Goal: Task Accomplishment & Management: Complete application form

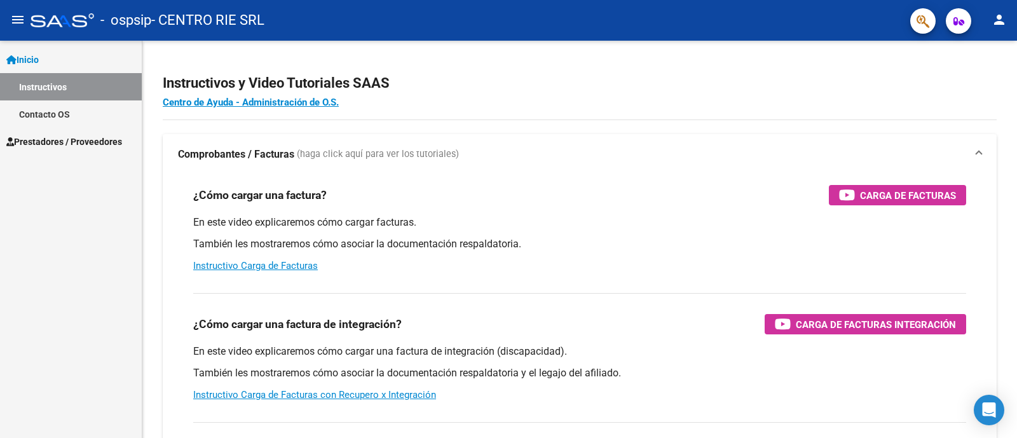
click at [91, 136] on span "Prestadores / Proveedores" at bounding box center [64, 142] width 116 height 14
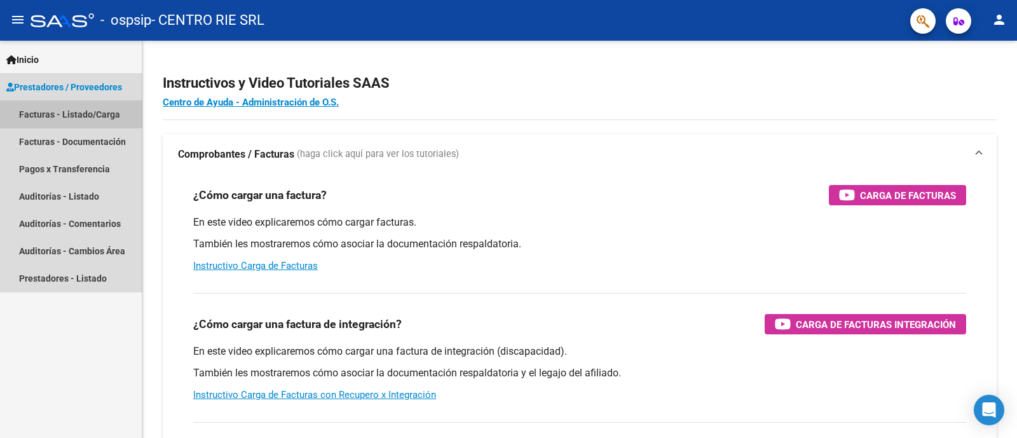
click at [101, 119] on link "Facturas - Listado/Carga" at bounding box center [71, 113] width 142 height 27
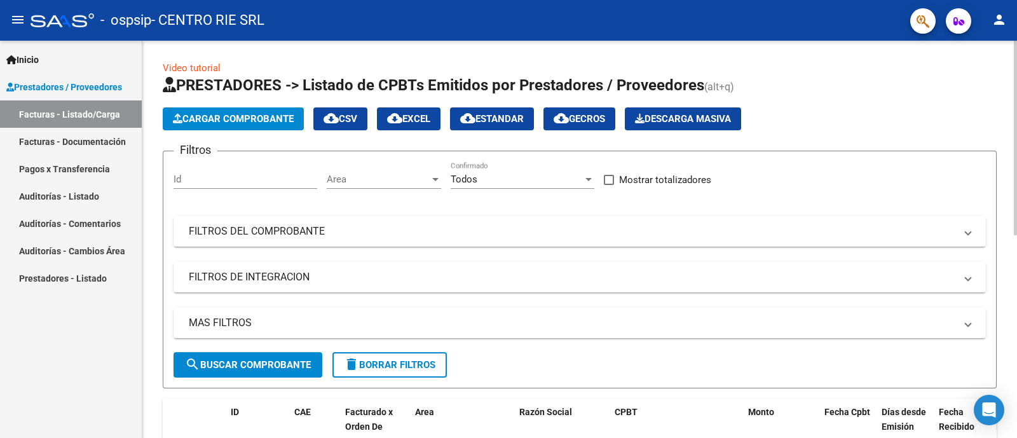
click at [259, 119] on span "Cargar Comprobante" at bounding box center [233, 118] width 121 height 11
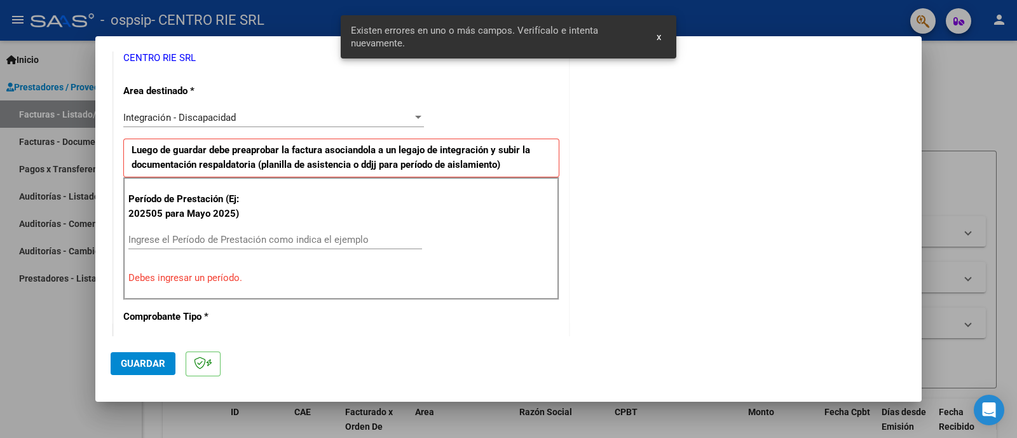
scroll to position [275, 0]
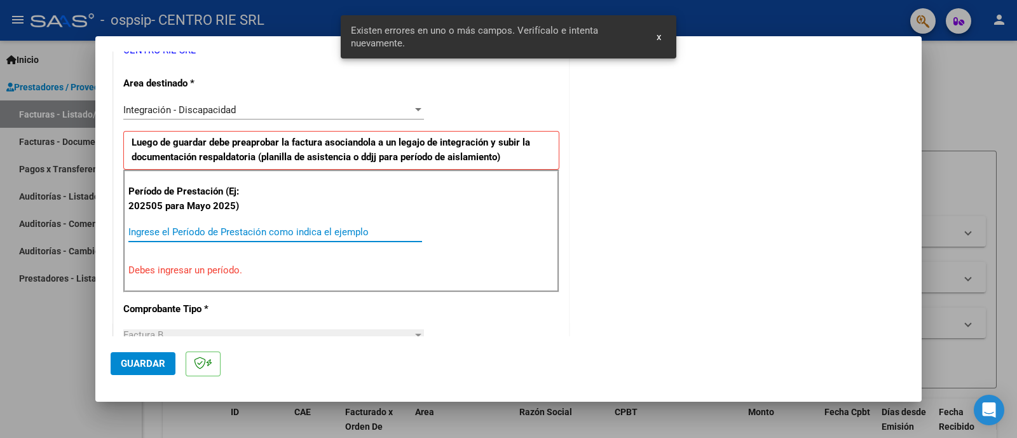
click at [211, 226] on input "Ingrese el Período de Prestación como indica el ejemplo" at bounding box center [275, 231] width 294 height 11
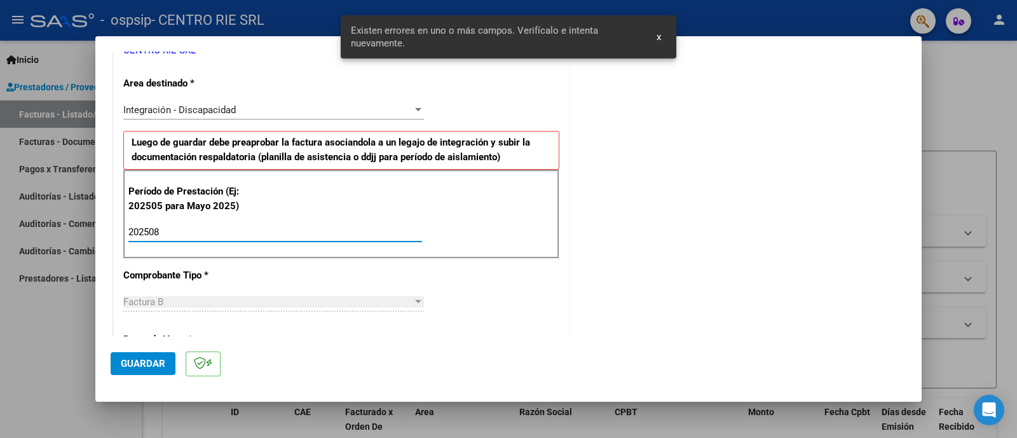
type input "202508"
click at [152, 372] on button "Guardar" at bounding box center [143, 363] width 65 height 23
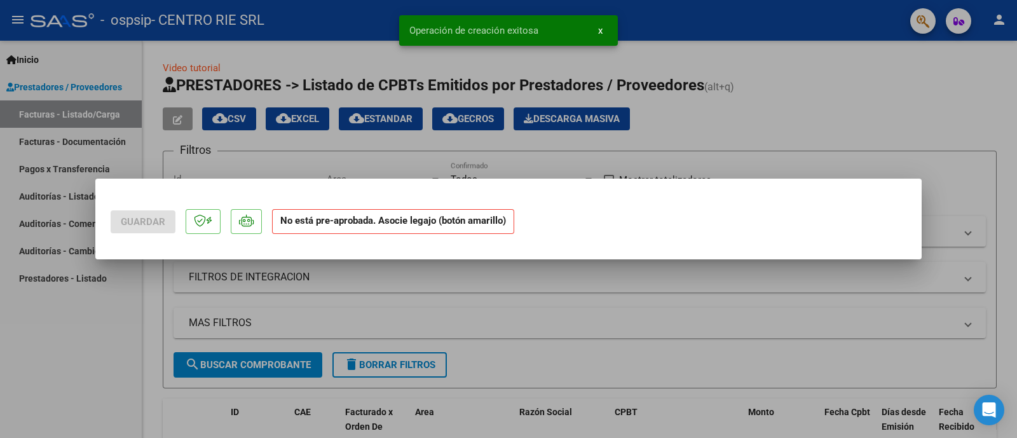
scroll to position [0, 0]
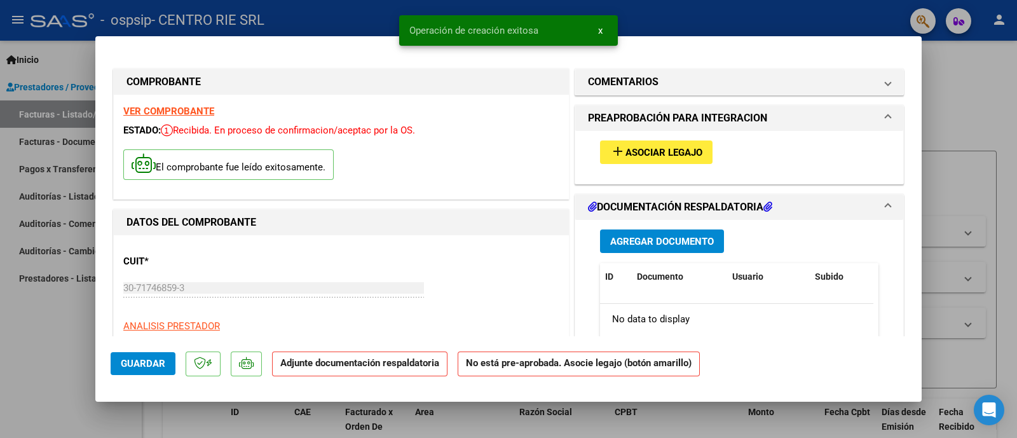
click at [633, 133] on div "add Asociar Legajo" at bounding box center [738, 152] width 297 height 43
click at [632, 147] on span "Asociar Legajo" at bounding box center [663, 152] width 77 height 11
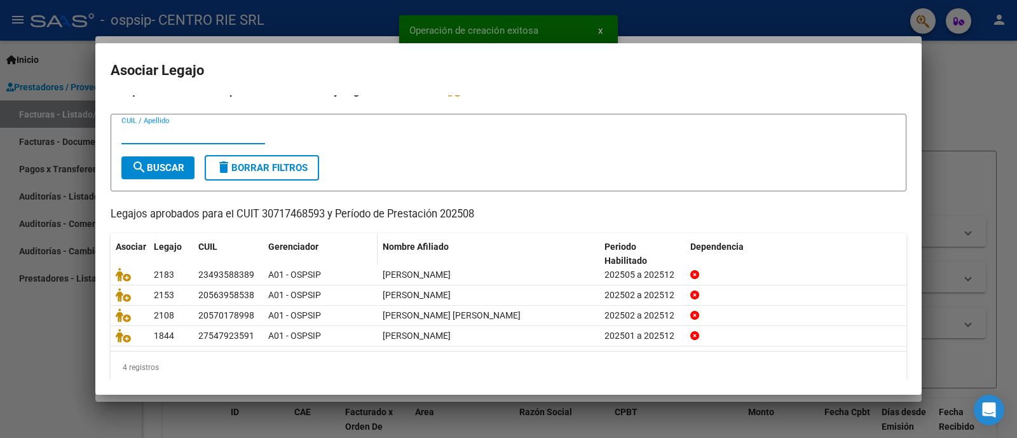
scroll to position [25, 0]
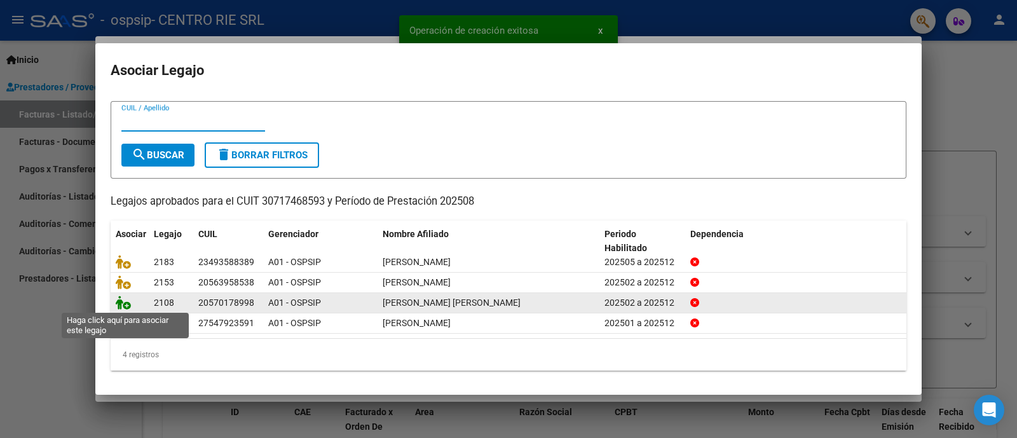
click at [118, 300] on icon at bounding box center [123, 302] width 15 height 14
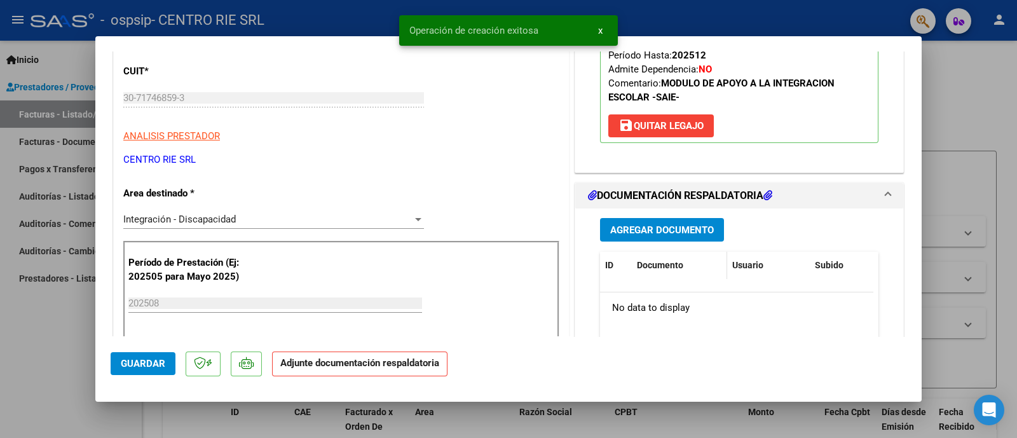
scroll to position [238, 0]
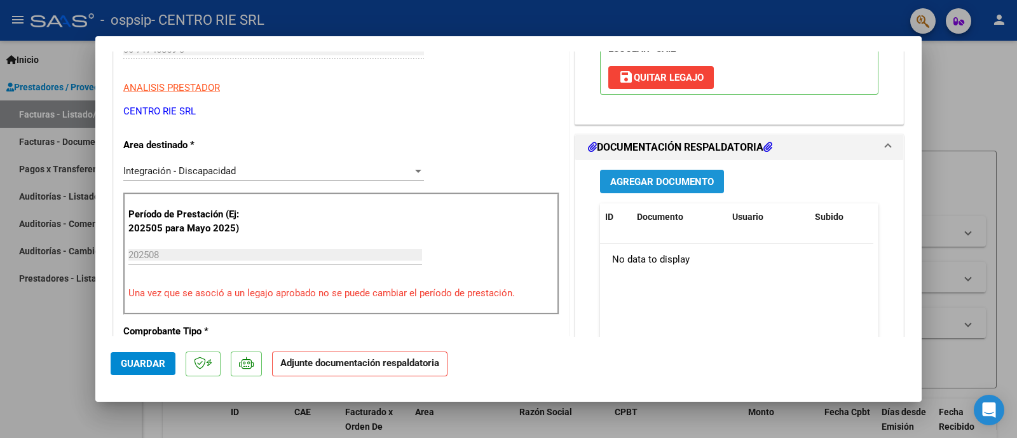
click at [677, 172] on button "Agregar Documento" at bounding box center [662, 182] width 124 height 24
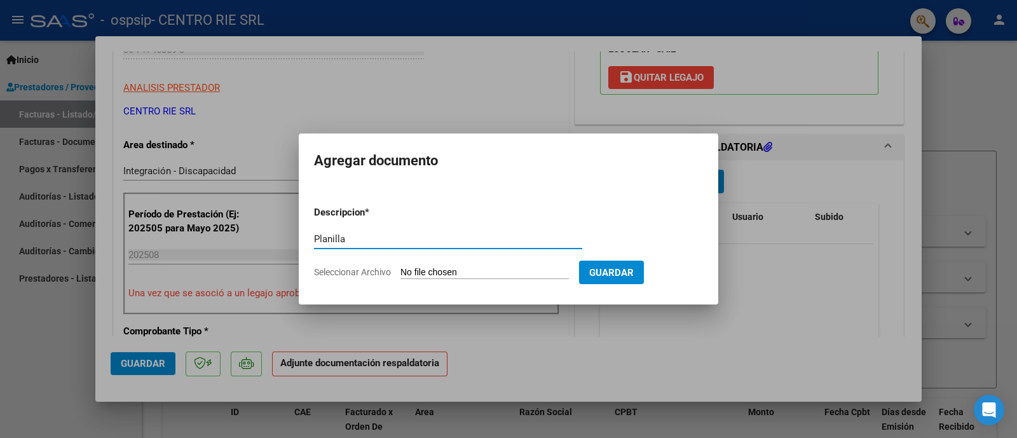
type input "Planilla"
type input "C:\fakepath\1365 - [PERSON_NAME] [PERSON_NAME].pdf"
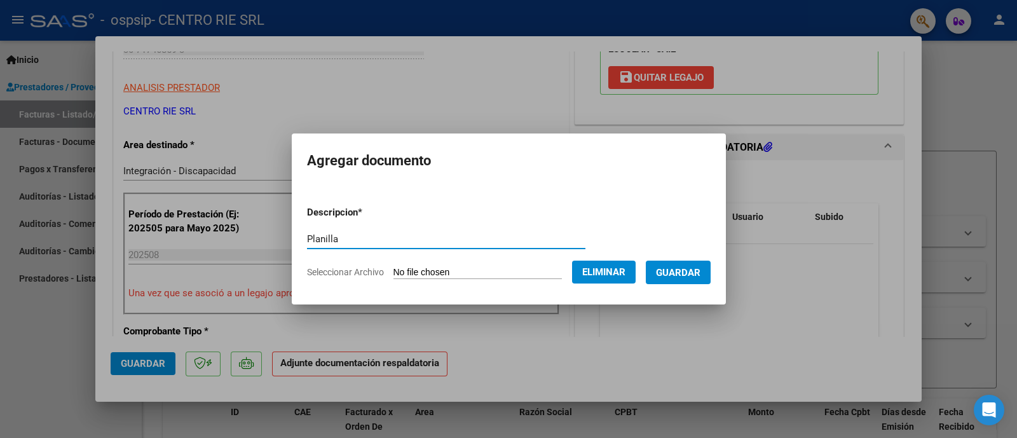
click at [686, 271] on span "Guardar" at bounding box center [678, 272] width 44 height 11
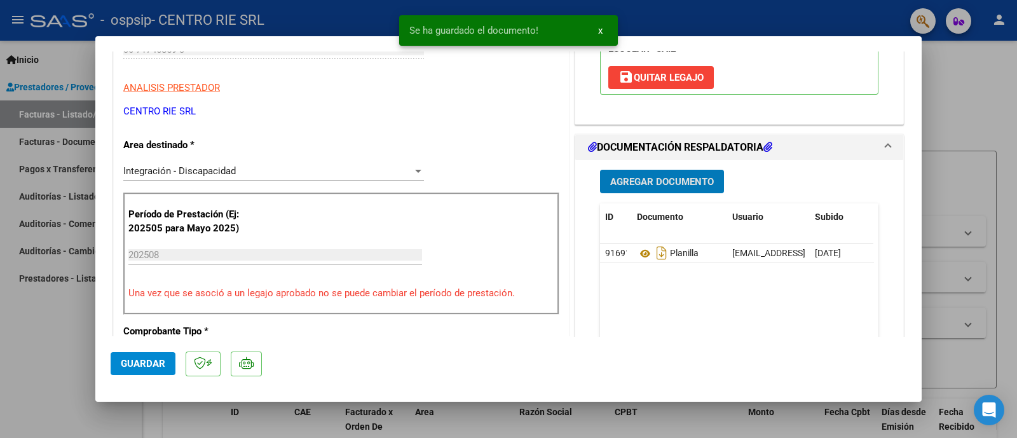
click at [146, 368] on span "Guardar" at bounding box center [143, 363] width 44 height 11
click at [62, 344] on div at bounding box center [508, 219] width 1017 height 438
type input "$ 0,00"
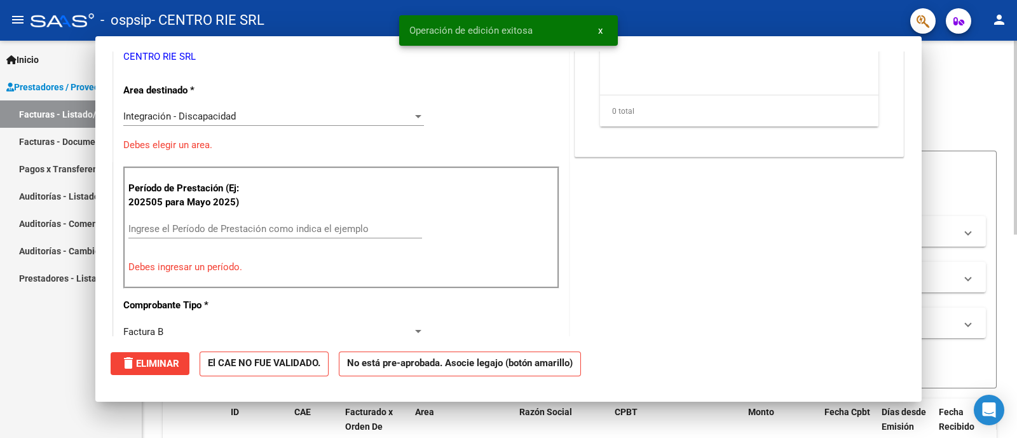
scroll to position [200, 0]
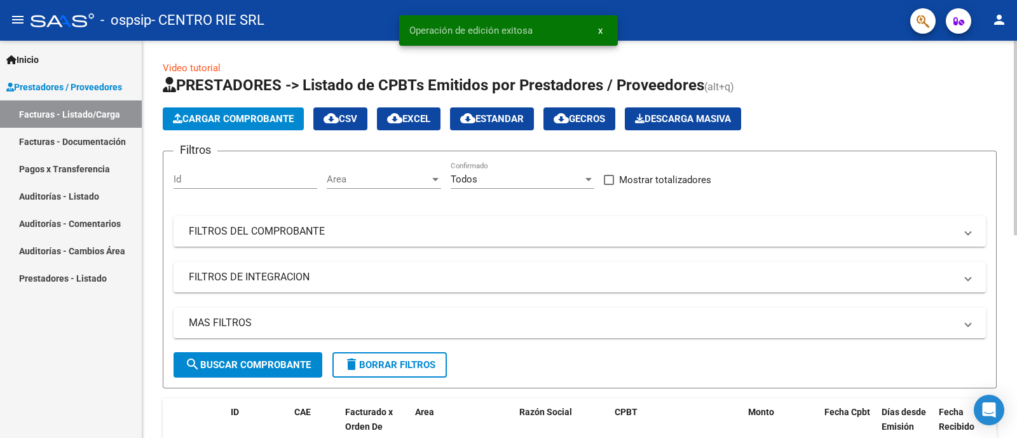
click at [238, 121] on span "Cargar Comprobante" at bounding box center [233, 118] width 121 height 11
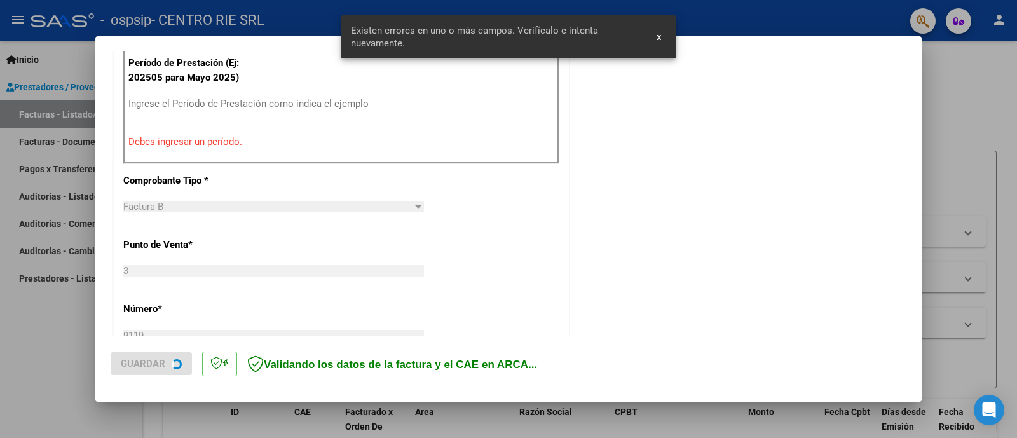
scroll to position [434, 0]
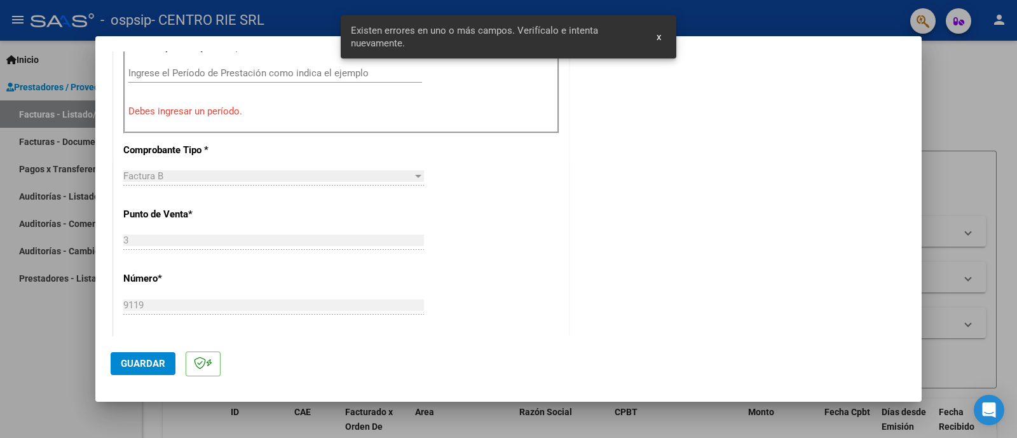
click at [292, 78] on input "Ingrese el Período de Prestación como indica el ejemplo" at bounding box center [275, 72] width 294 height 11
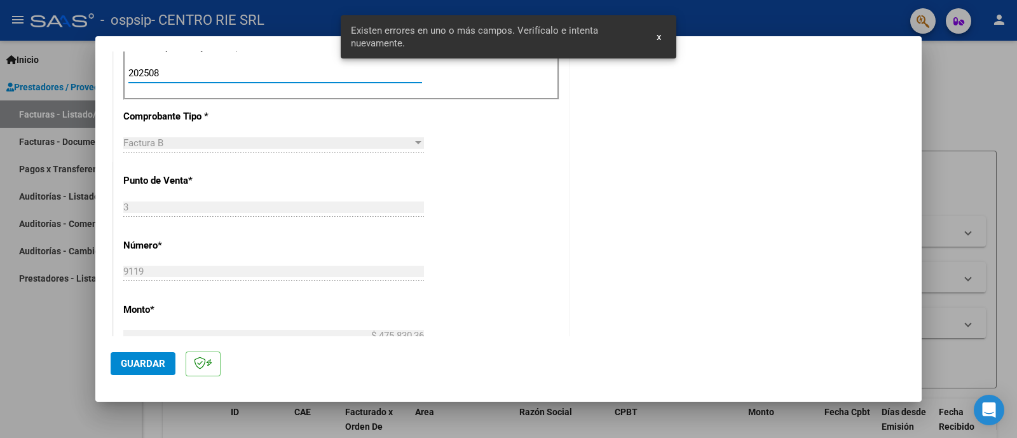
type input "202508"
click at [162, 358] on span "Guardar" at bounding box center [143, 363] width 44 height 11
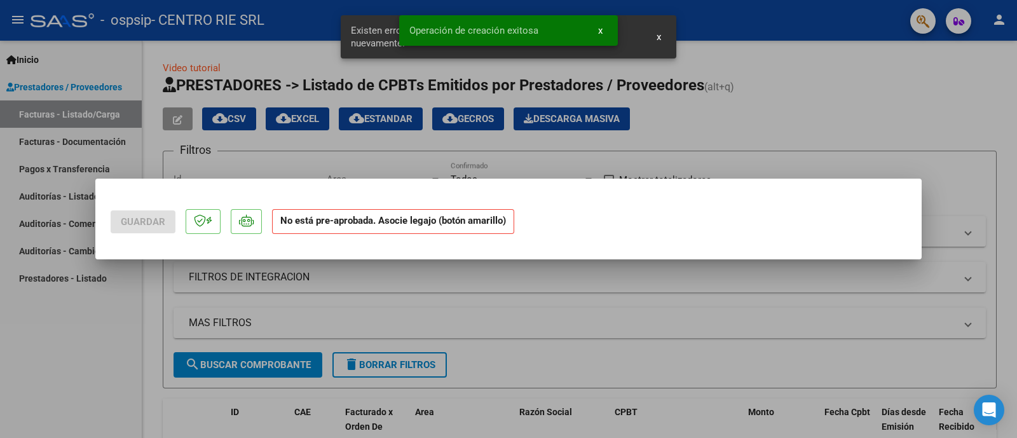
scroll to position [0, 0]
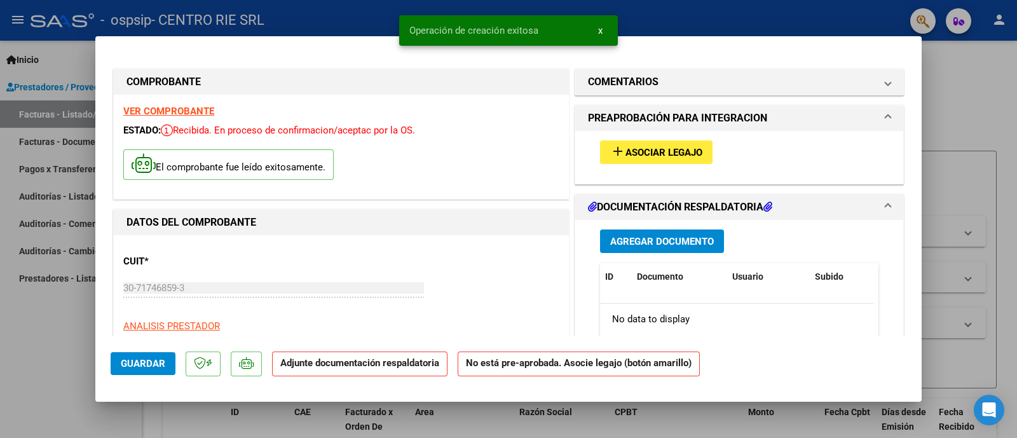
click at [676, 139] on div "add Asociar Legajo" at bounding box center [738, 152] width 297 height 43
click at [676, 151] on span "Asociar Legajo" at bounding box center [663, 152] width 77 height 11
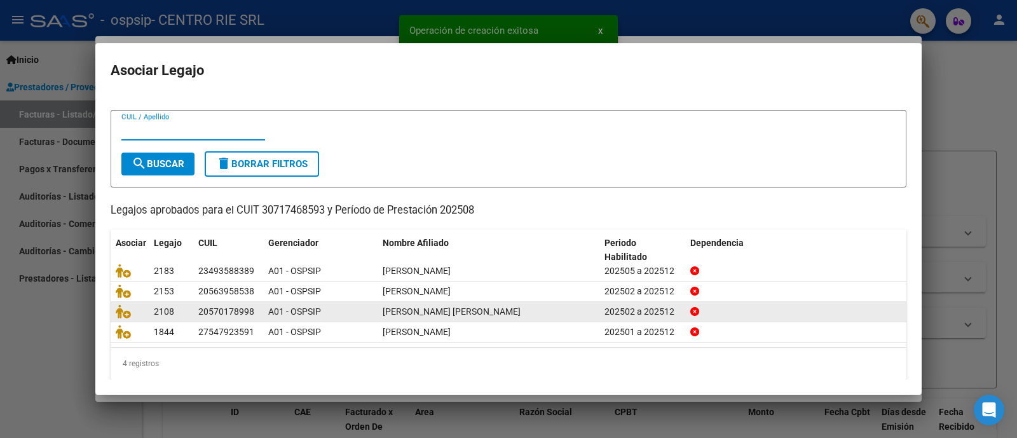
scroll to position [25, 0]
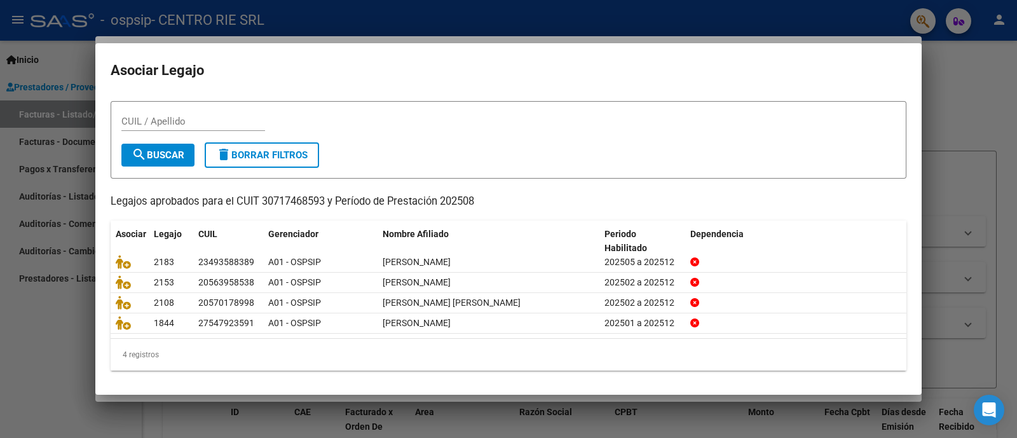
click at [978, 85] on div at bounding box center [508, 219] width 1017 height 438
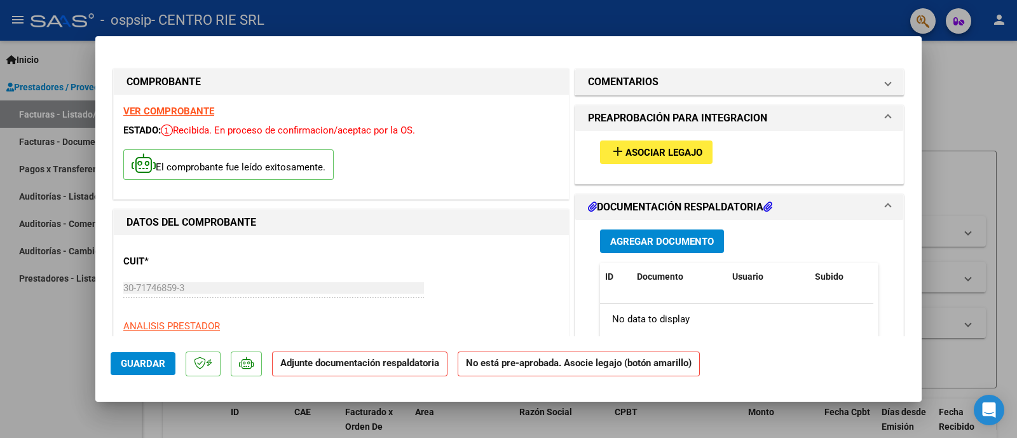
click at [19, 318] on div at bounding box center [508, 219] width 1017 height 438
type input "$ 0,00"
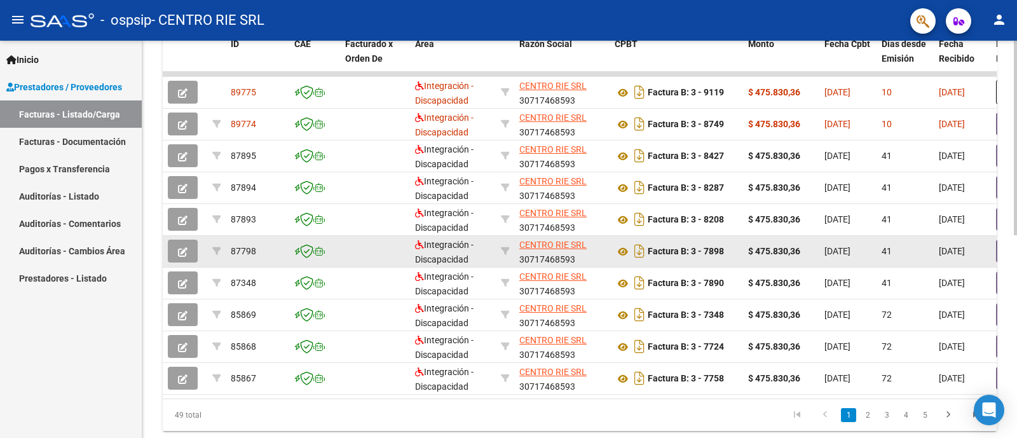
scroll to position [334, 0]
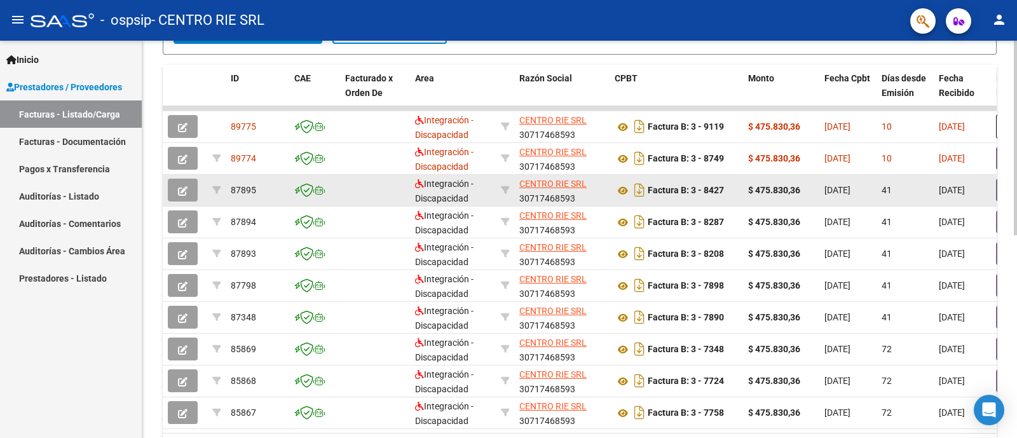
click at [727, 200] on datatable-body-cell "Factura B: 3 - 8427" at bounding box center [675, 190] width 133 height 31
click at [180, 193] on icon "button" at bounding box center [183, 191] width 10 height 10
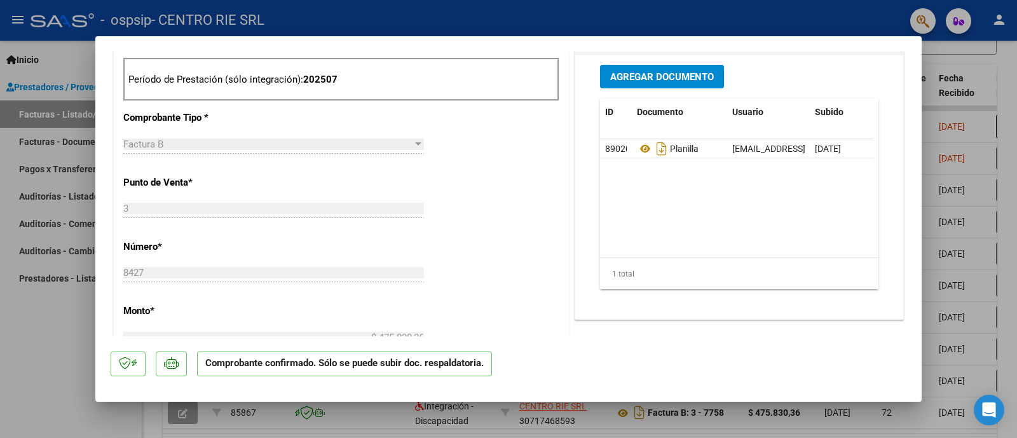
scroll to position [555, 0]
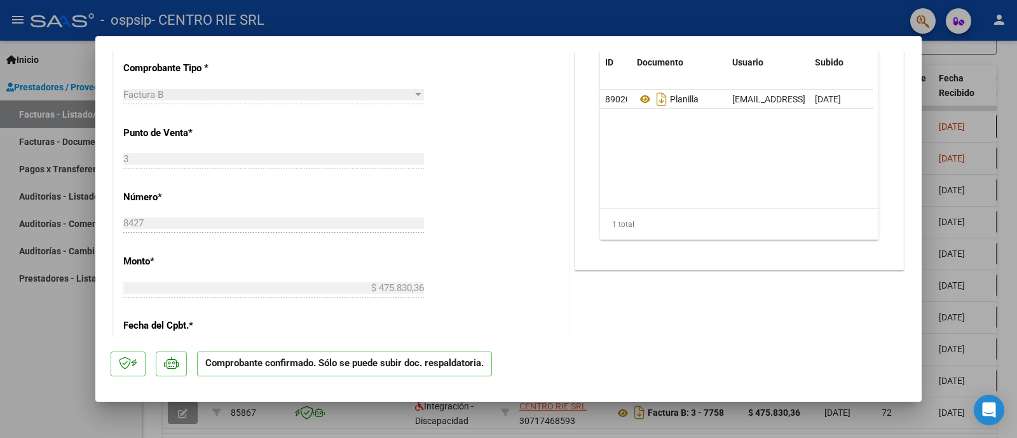
click at [999, 192] on div at bounding box center [508, 219] width 1017 height 438
type input "$ 0,00"
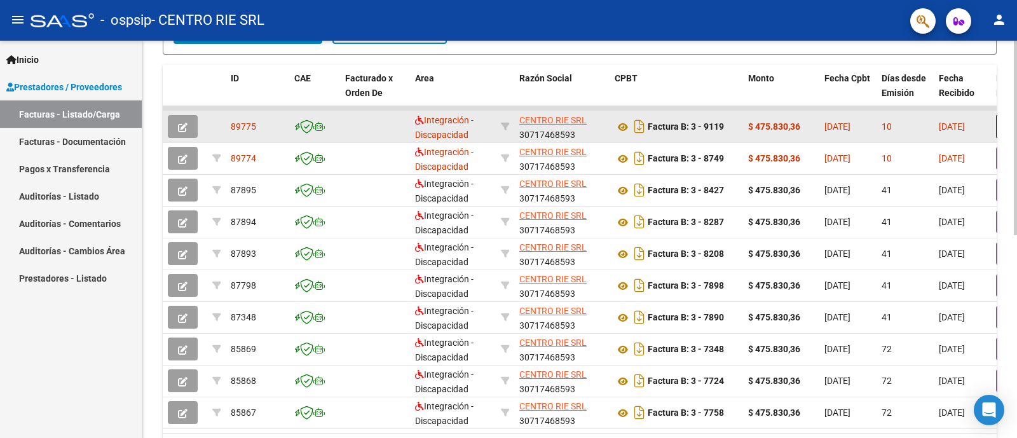
click at [187, 119] on button "button" at bounding box center [183, 126] width 30 height 23
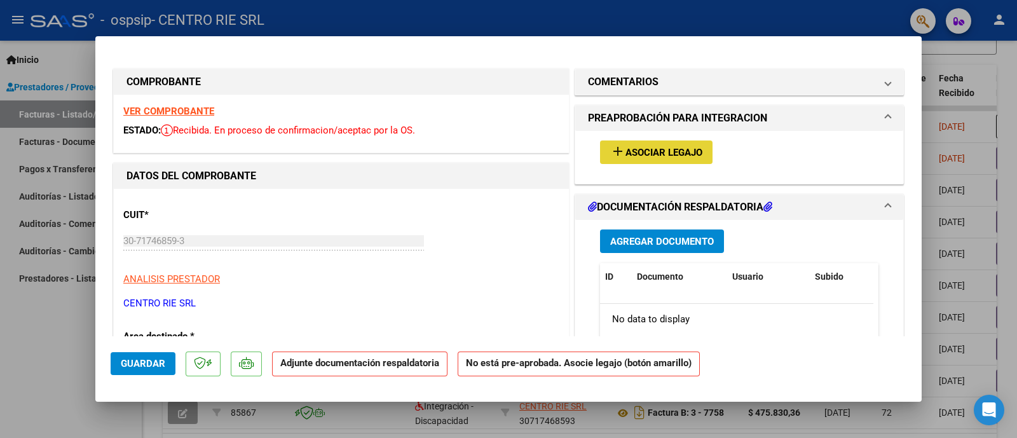
click at [641, 151] on span "Asociar Legajo" at bounding box center [663, 152] width 77 height 11
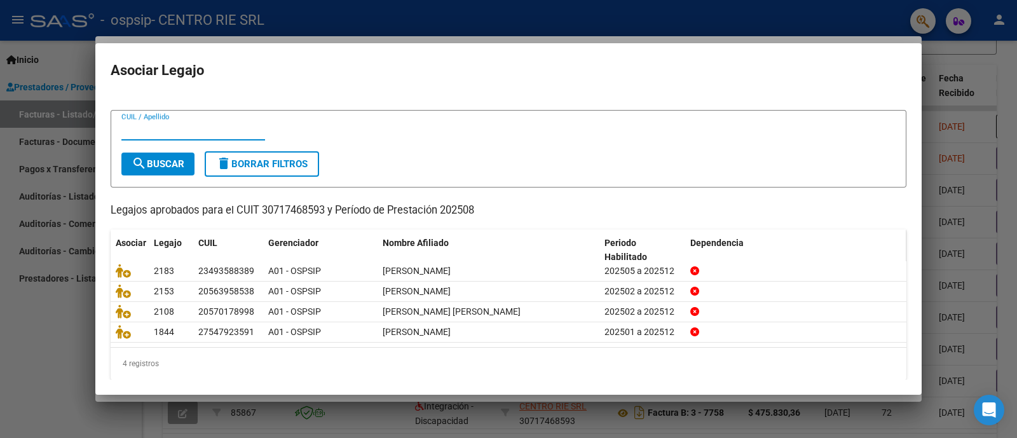
scroll to position [25, 0]
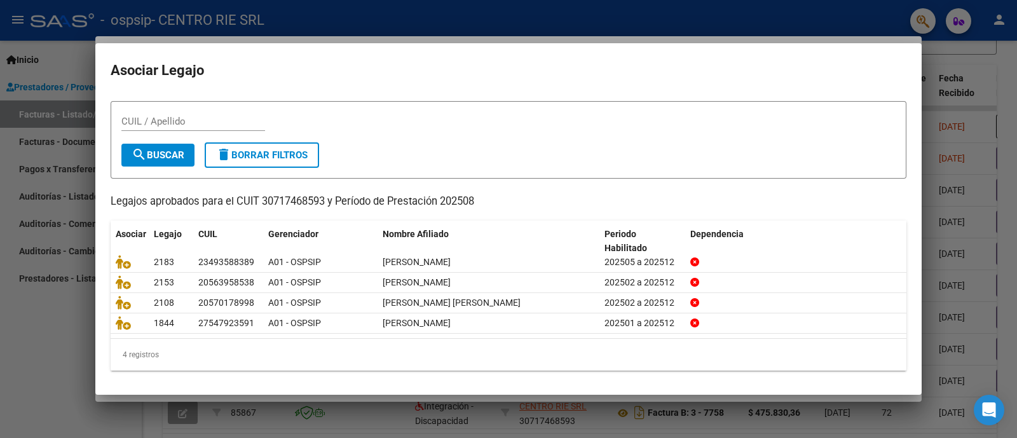
click at [932, 257] on div at bounding box center [508, 219] width 1017 height 438
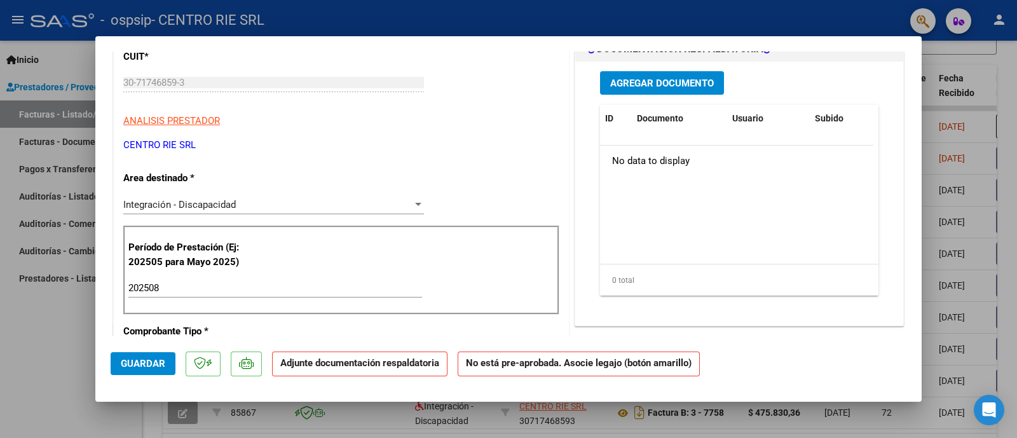
scroll to position [79, 0]
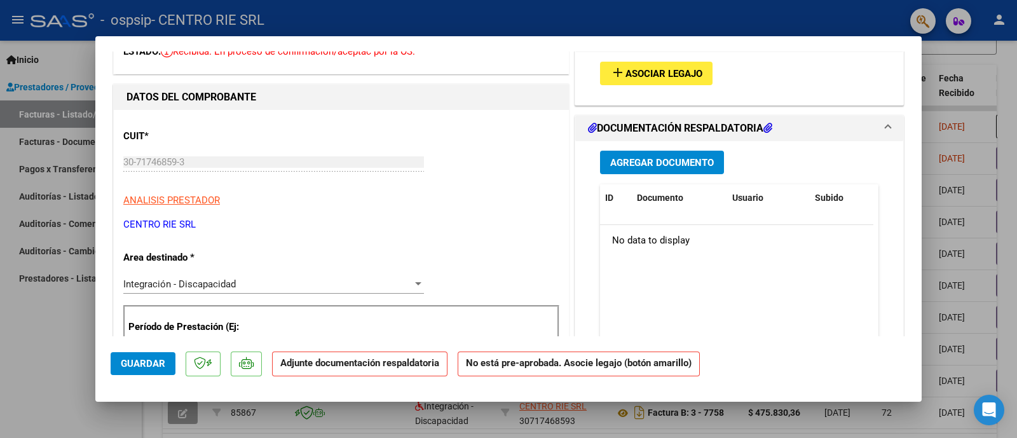
click at [650, 161] on span "Agregar Documento" at bounding box center [662, 162] width 104 height 11
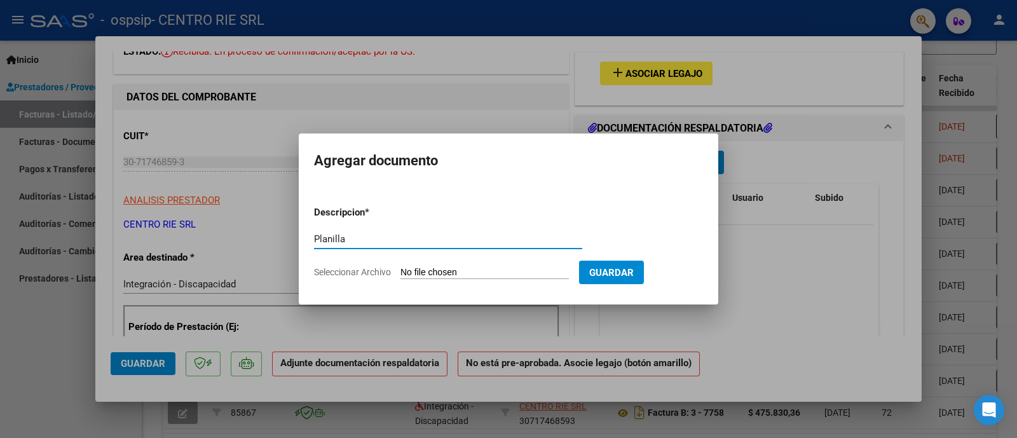
type input "Planilla"
type input "C:\fakepath\2445 - [PERSON_NAME] [PERSON_NAME].pdf"
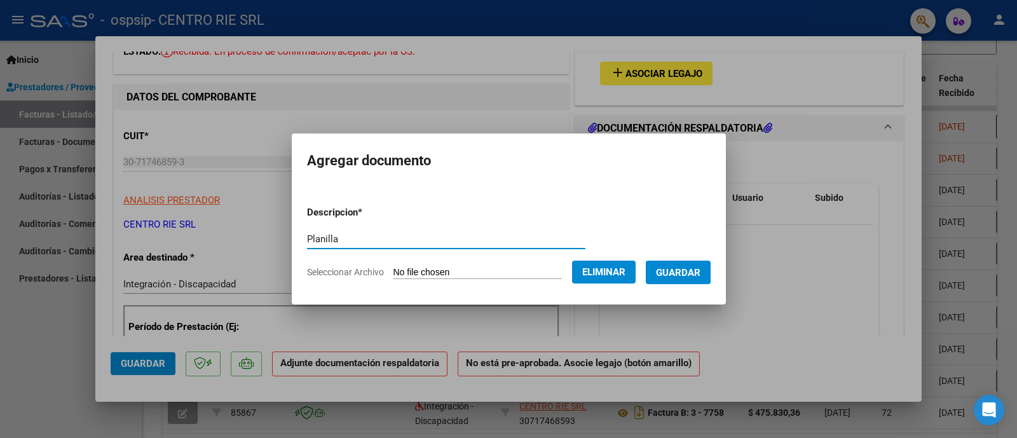
click at [682, 274] on span "Guardar" at bounding box center [678, 272] width 44 height 11
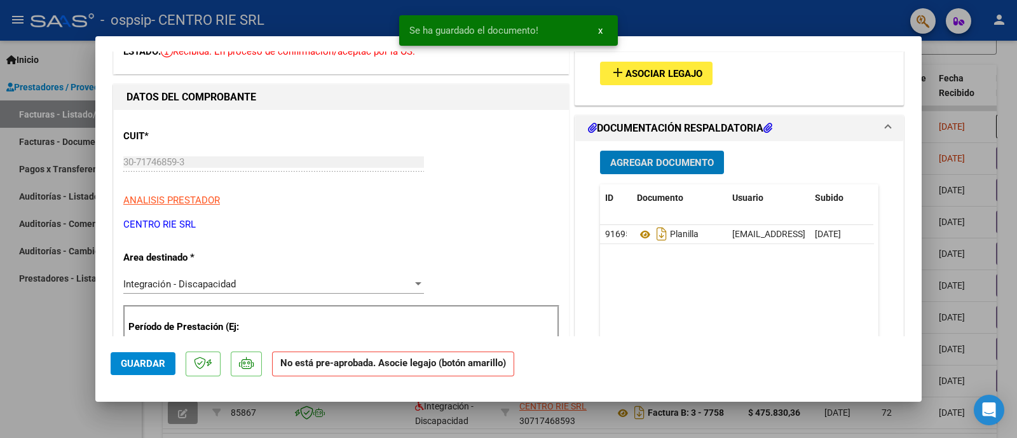
click at [155, 363] on span "Guardar" at bounding box center [143, 363] width 44 height 11
click at [73, 375] on div at bounding box center [508, 219] width 1017 height 438
type input "$ 0,00"
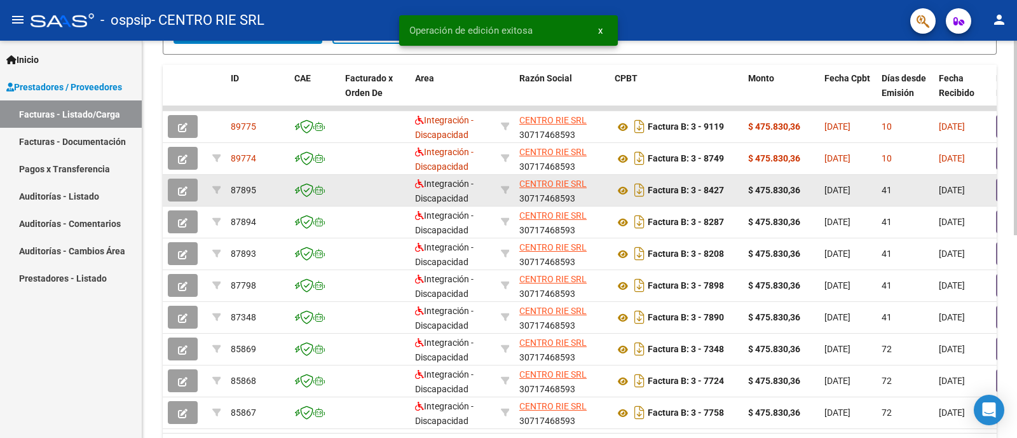
scroll to position [254, 0]
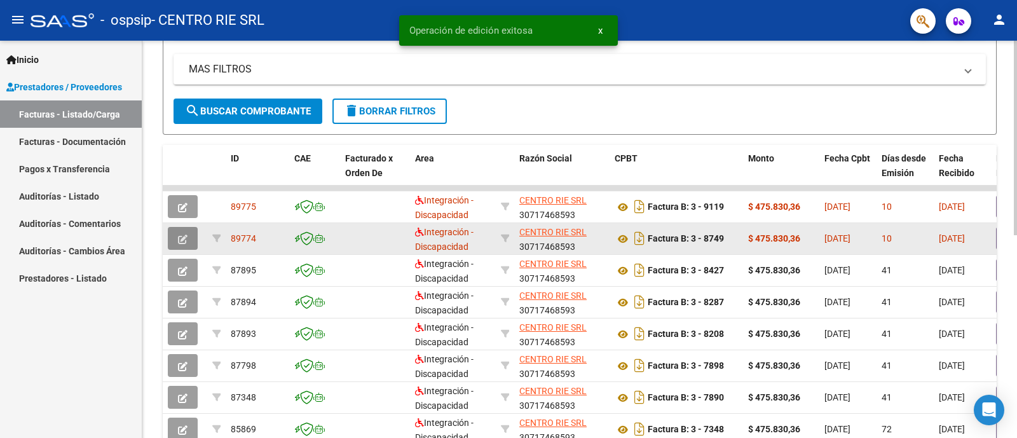
click at [187, 229] on button "button" at bounding box center [183, 238] width 30 height 23
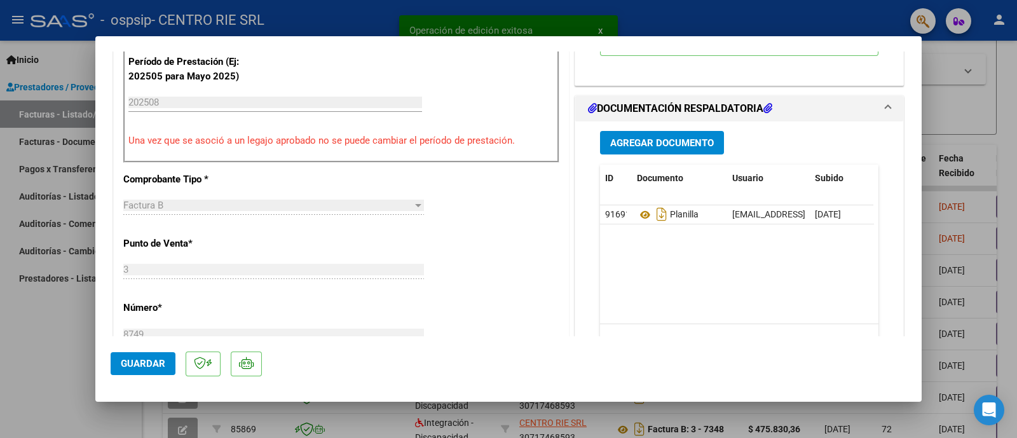
scroll to position [397, 0]
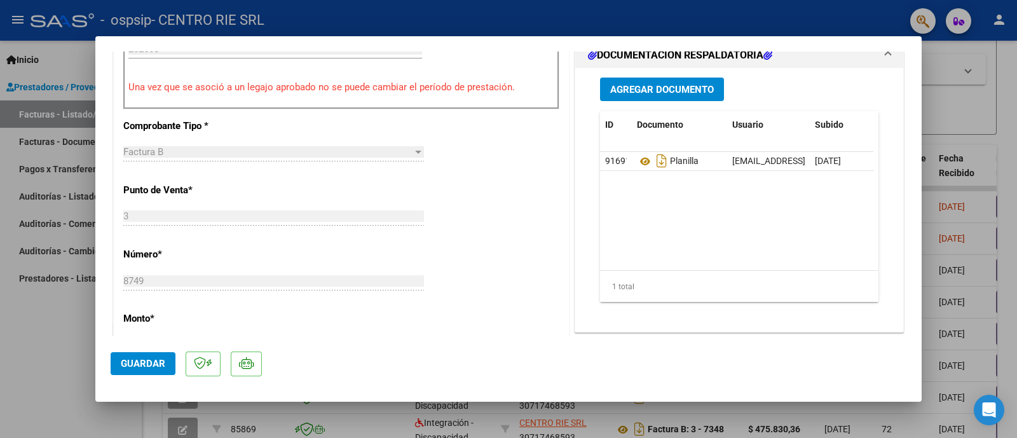
click at [4, 323] on div at bounding box center [508, 219] width 1017 height 438
type input "$ 0,00"
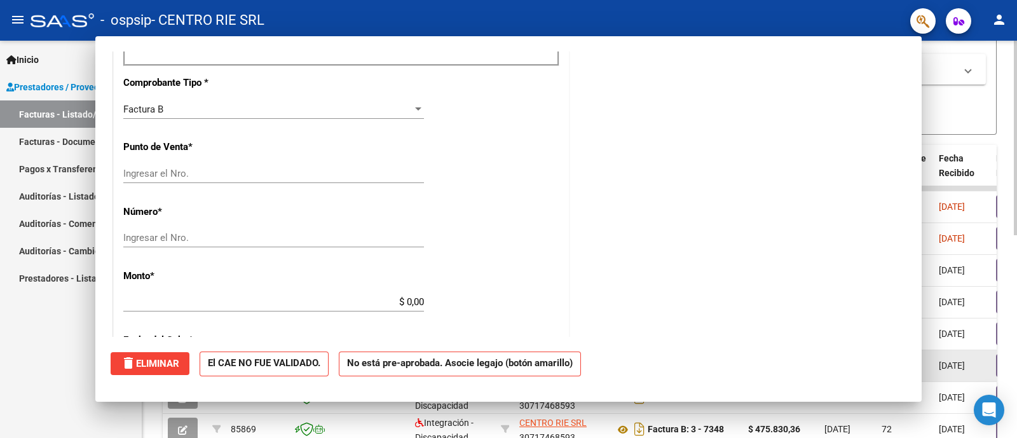
scroll to position [0, 0]
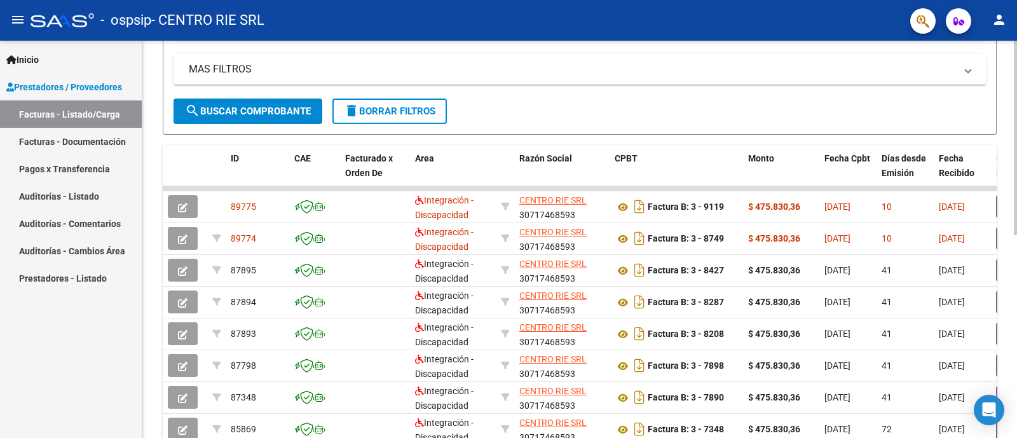
click at [294, 109] on span "search Buscar Comprobante" at bounding box center [248, 110] width 126 height 11
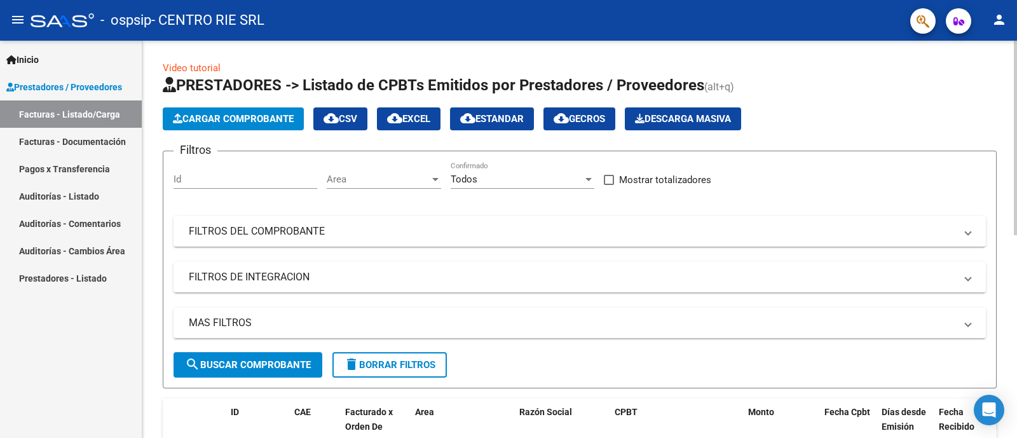
click at [253, 126] on button "Cargar Comprobante" at bounding box center [233, 118] width 141 height 23
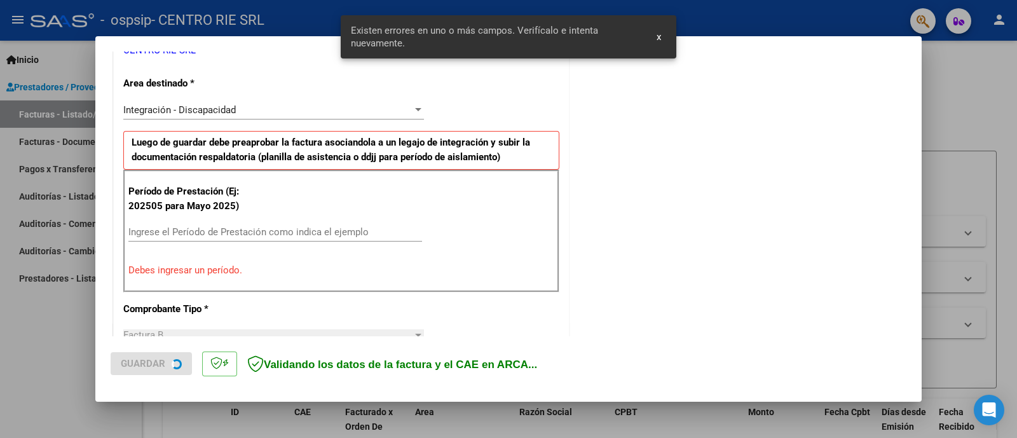
scroll to position [355, 0]
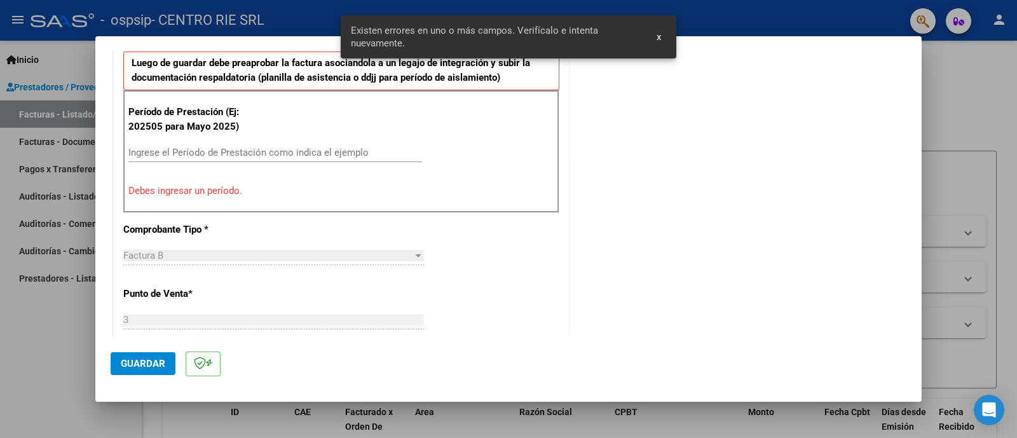
click at [335, 143] on div "Ingrese el Período de Prestación como indica el ejemplo" at bounding box center [275, 152] width 294 height 19
click at [336, 152] on input "Ingrese el Período de Prestación como indica el ejemplo" at bounding box center [275, 152] width 294 height 11
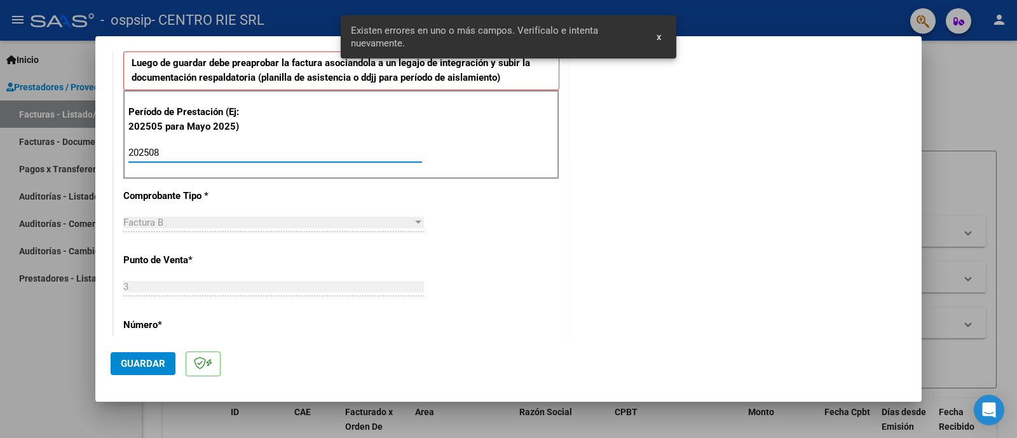
type input "202508"
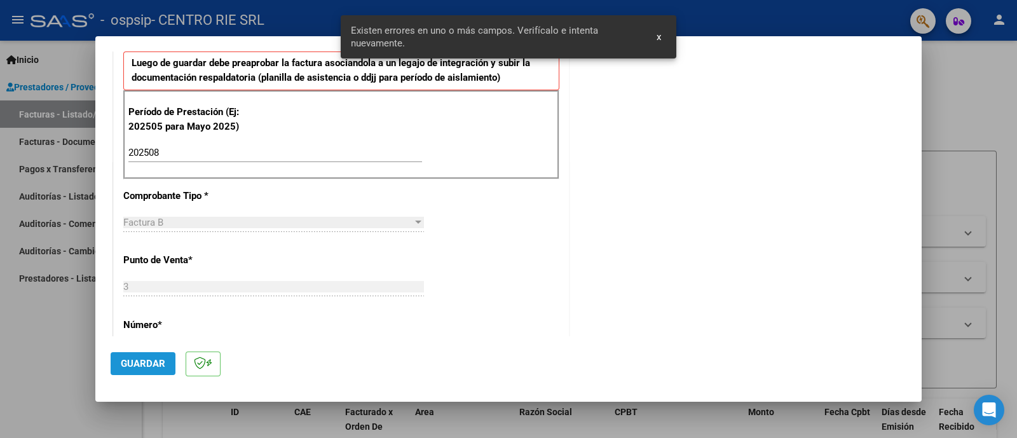
click at [151, 370] on button "Guardar" at bounding box center [143, 363] width 65 height 23
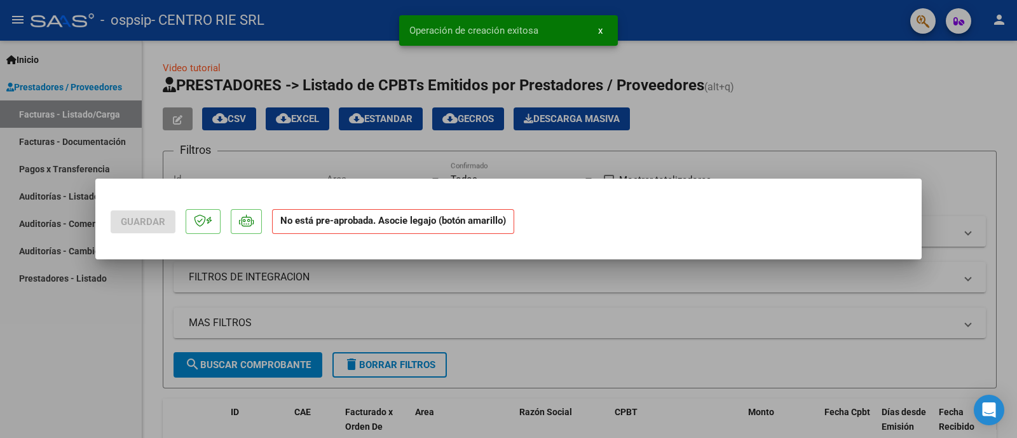
scroll to position [0, 0]
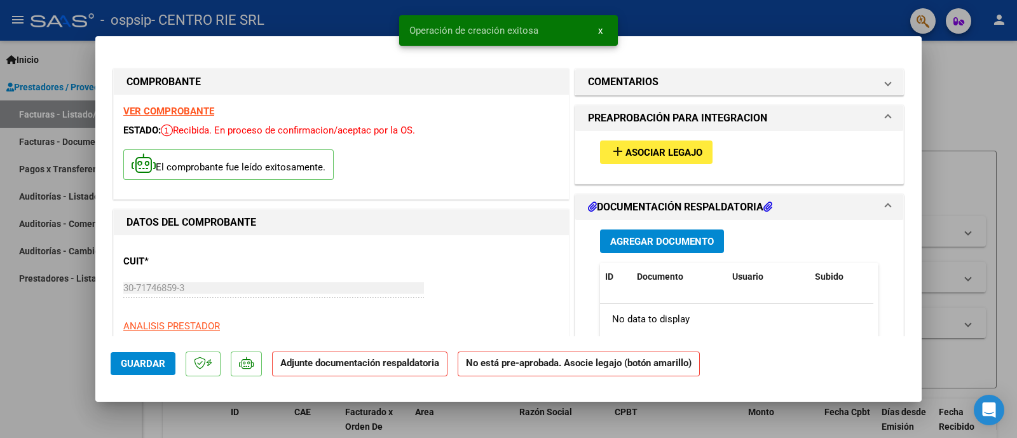
click at [655, 149] on span "Asociar Legajo" at bounding box center [663, 152] width 77 height 11
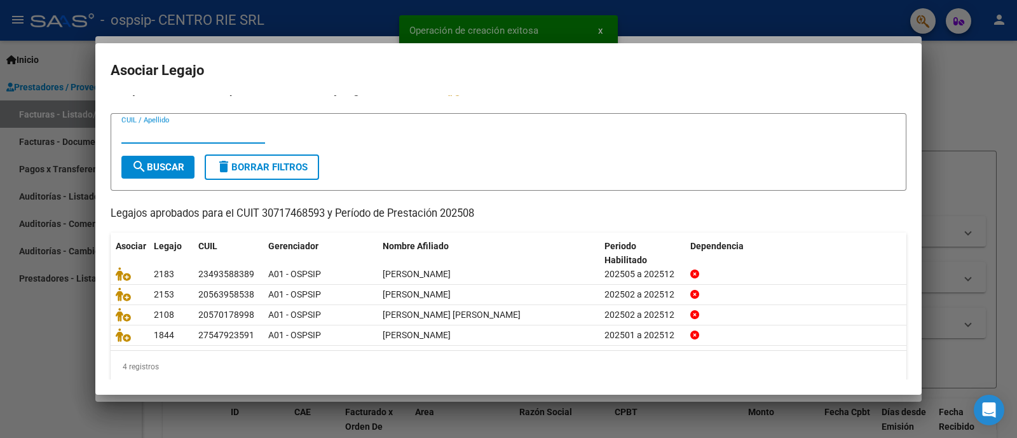
scroll to position [25, 0]
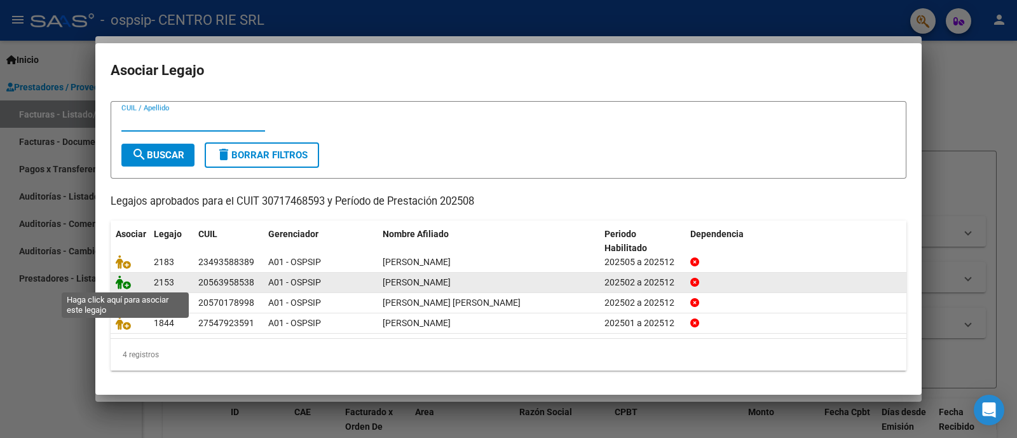
click at [127, 281] on icon at bounding box center [123, 282] width 15 height 14
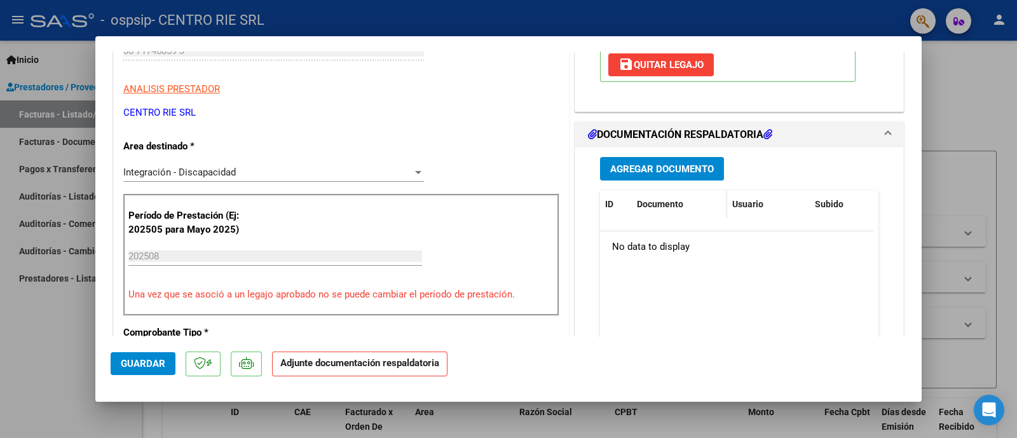
scroll to position [238, 0]
click at [693, 165] on span "Agregar Documento" at bounding box center [662, 167] width 104 height 11
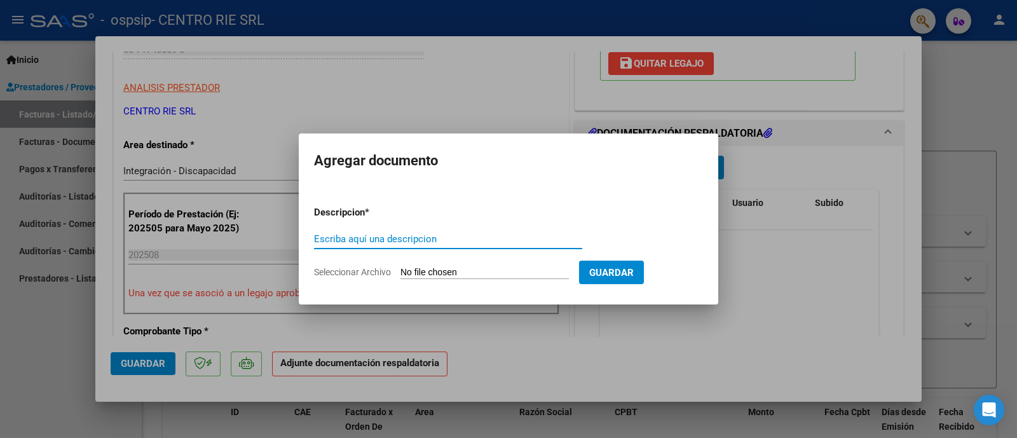
click at [529, 239] on input "Escriba aquí una descripcion" at bounding box center [448, 238] width 268 height 11
type input "Planilla"
type input "C:\fakepath\[PERSON_NAME].pdf"
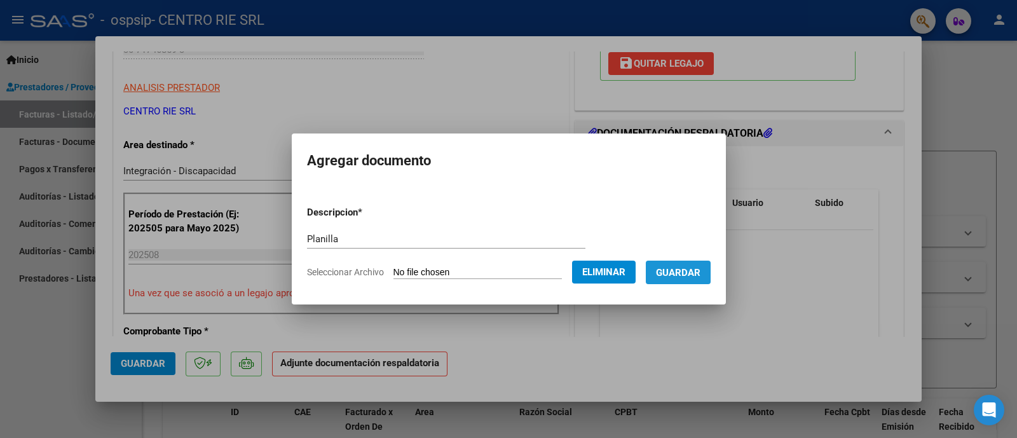
click at [697, 269] on span "Guardar" at bounding box center [678, 272] width 44 height 11
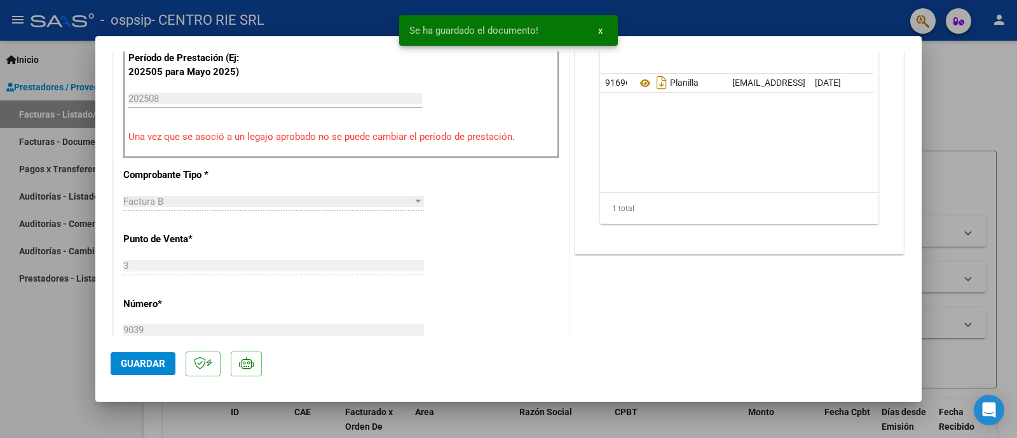
scroll to position [397, 0]
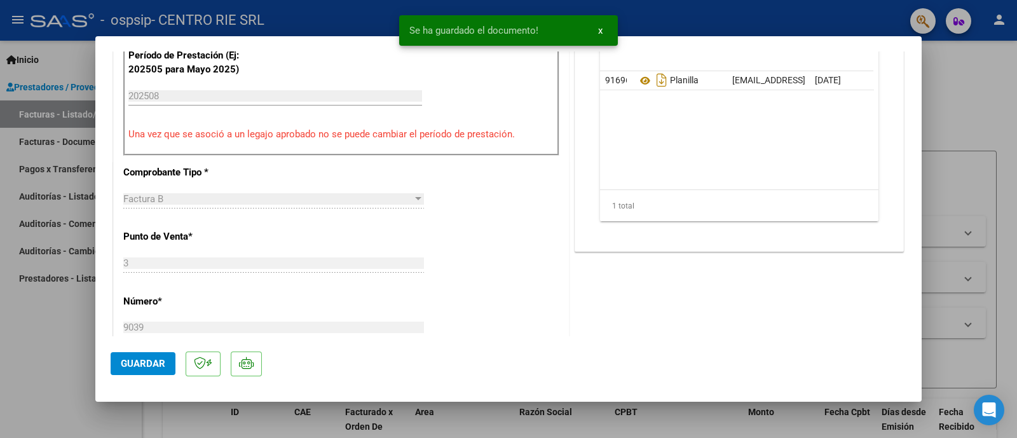
click at [127, 362] on span "Guardar" at bounding box center [143, 363] width 44 height 11
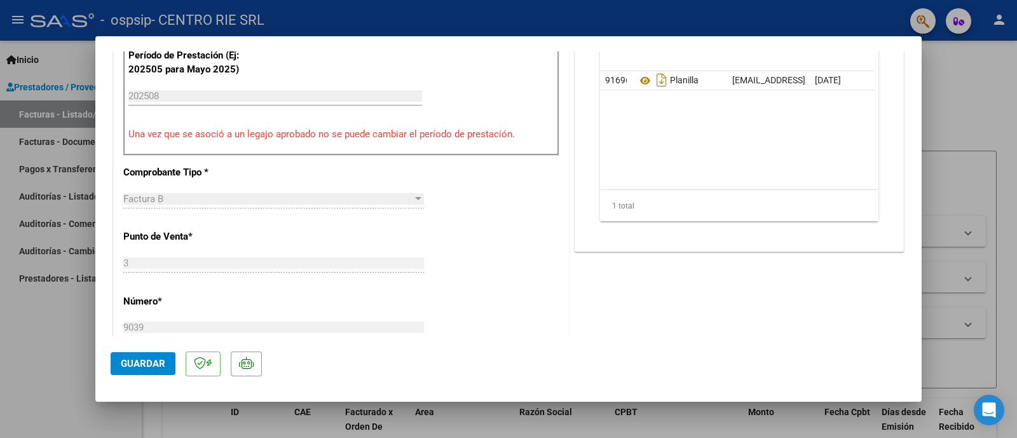
click at [61, 363] on div at bounding box center [508, 219] width 1017 height 438
type input "$ 0,00"
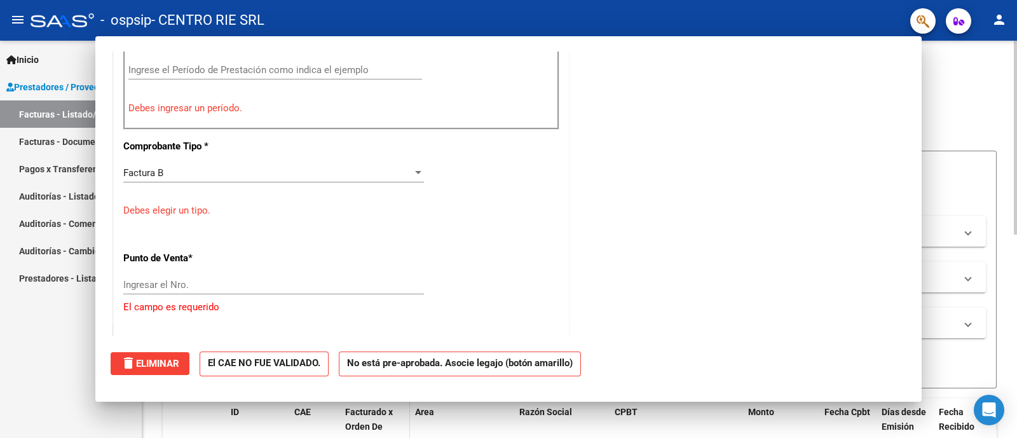
scroll to position [371, 0]
